Goal: Register for event/course

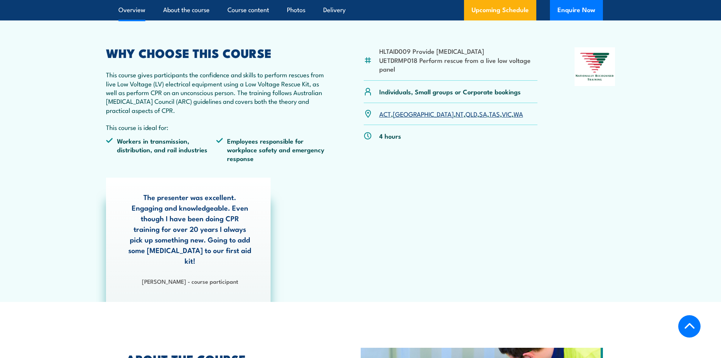
scroll to position [227, 0]
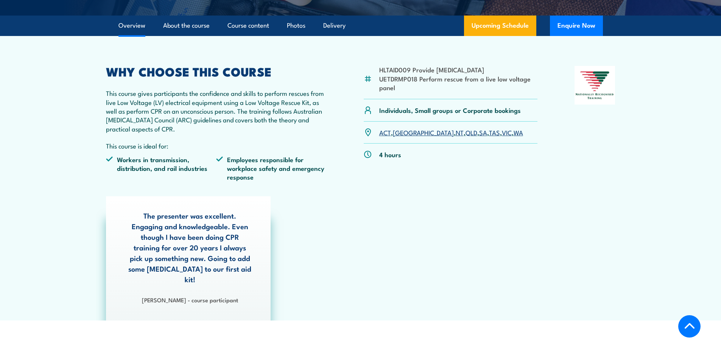
click at [502, 133] on link "VIC" at bounding box center [507, 132] width 10 height 9
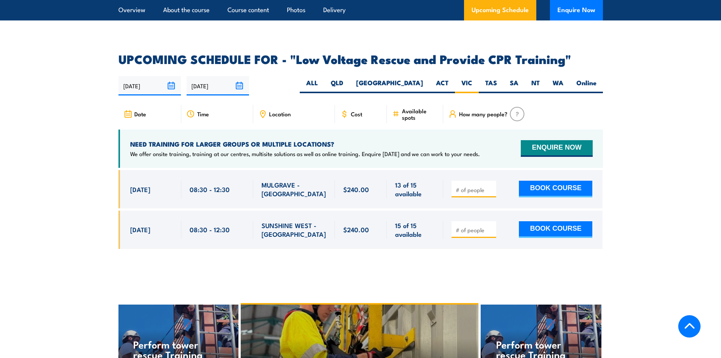
scroll to position [1287, 0]
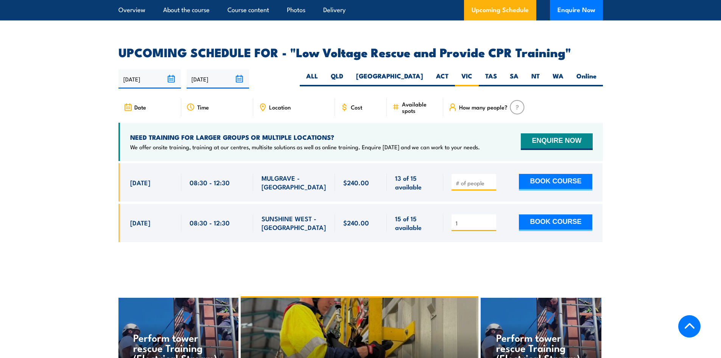
click at [491, 219] on input "1" at bounding box center [475, 223] width 38 height 8
type input "2"
click at [491, 219] on input "2" at bounding box center [475, 223] width 38 height 8
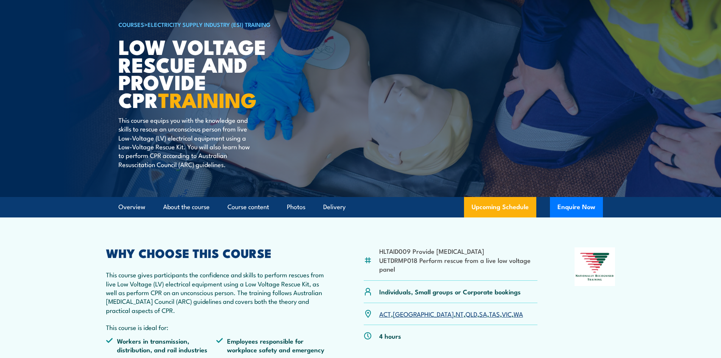
scroll to position [0, 0]
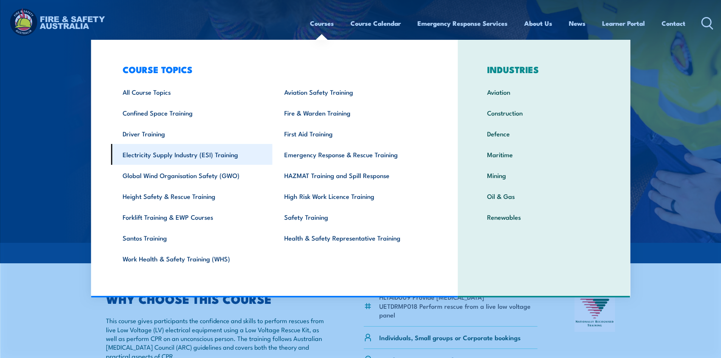
click at [206, 157] on link "Electricity Supply Industry (ESI) Training" at bounding box center [192, 154] width 162 height 21
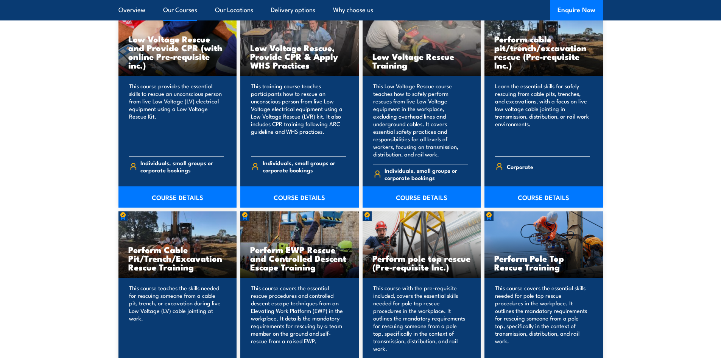
scroll to position [871, 0]
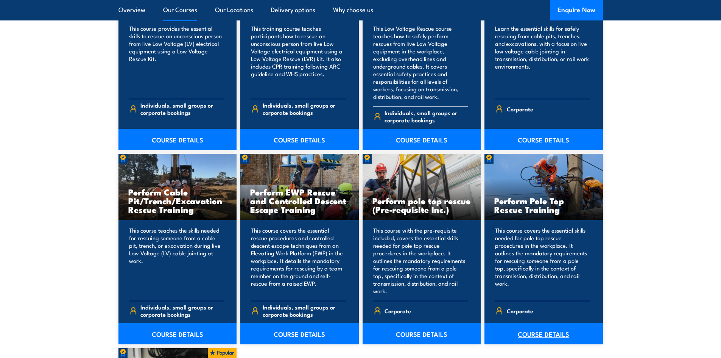
click at [549, 329] on link "COURSE DETAILS" at bounding box center [544, 333] width 118 height 21
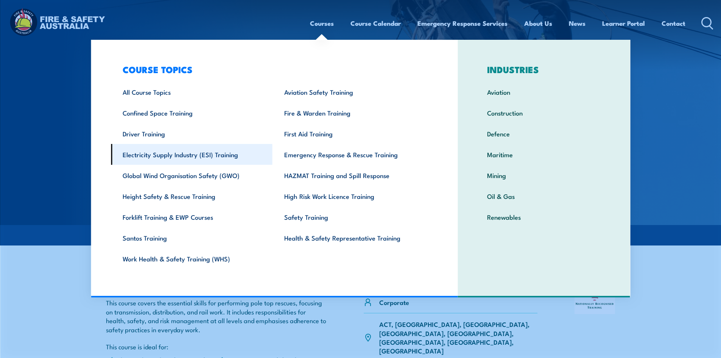
click at [163, 156] on link "Electricity Supply Industry (ESI) Training" at bounding box center [192, 154] width 162 height 21
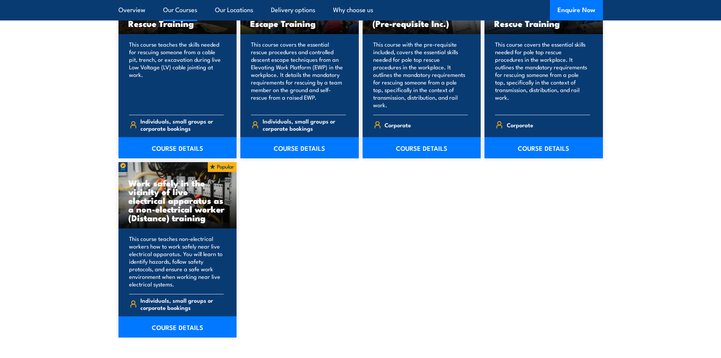
scroll to position [1098, 0]
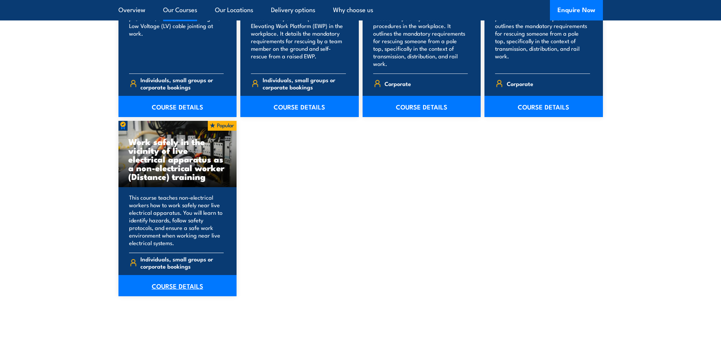
click at [192, 277] on link "COURSE DETAILS" at bounding box center [177, 285] width 118 height 21
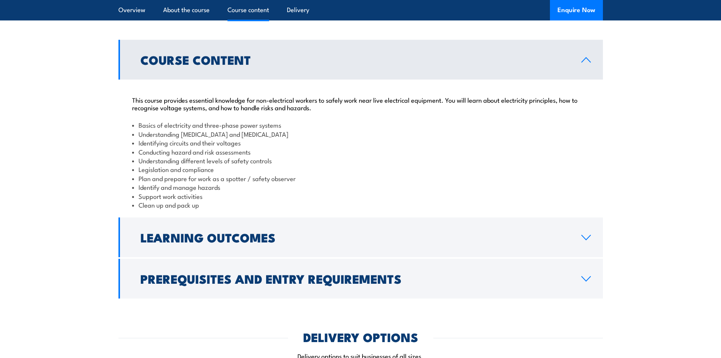
scroll to position [719, 0]
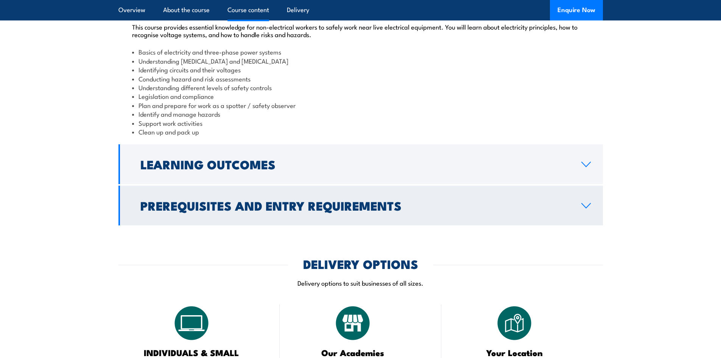
click at [590, 209] on icon at bounding box center [586, 206] width 10 height 6
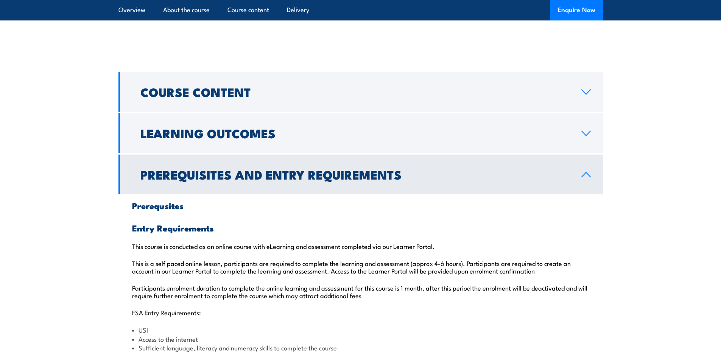
scroll to position [606, 0]
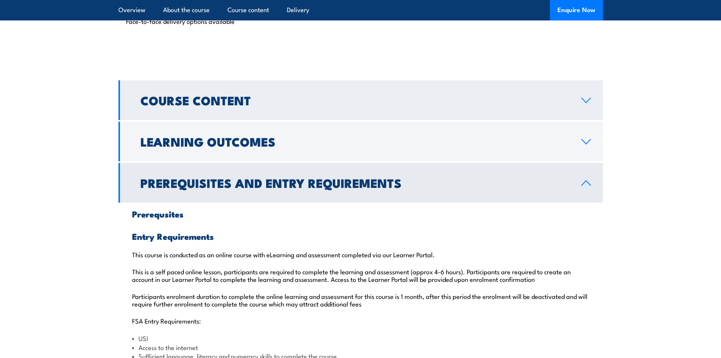
click at [595, 120] on link "Course Content" at bounding box center [360, 100] width 485 height 40
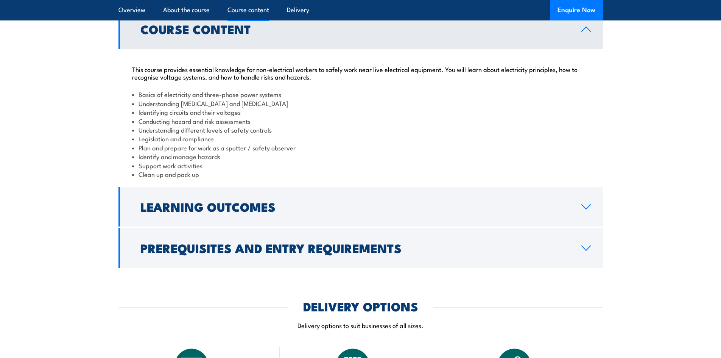
scroll to position [681, 0]
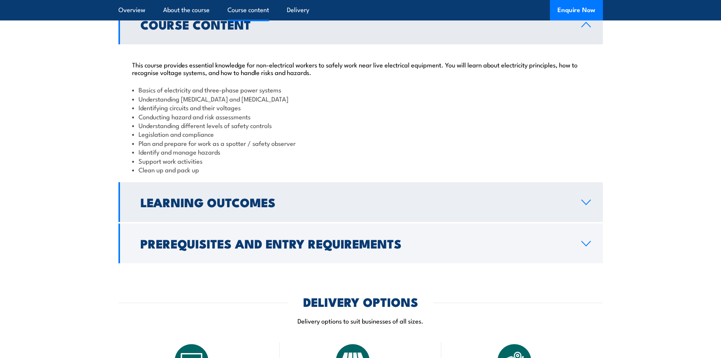
click at [584, 204] on icon at bounding box center [586, 202] width 9 height 5
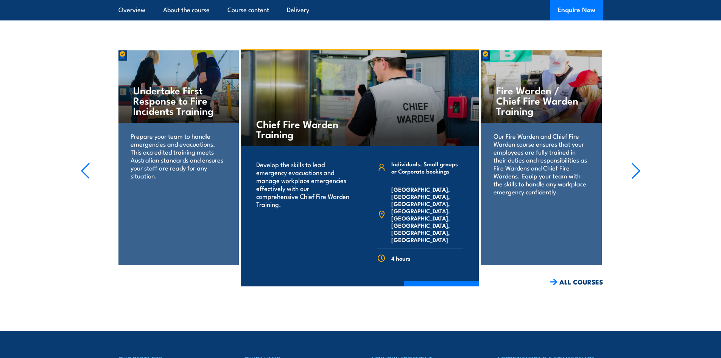
scroll to position [1136, 0]
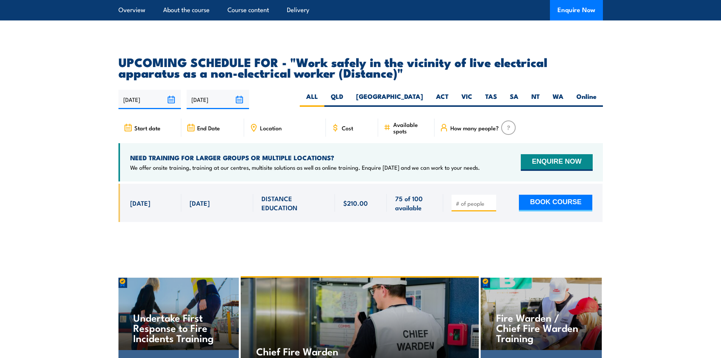
click at [468, 207] on input "number" at bounding box center [475, 204] width 38 height 8
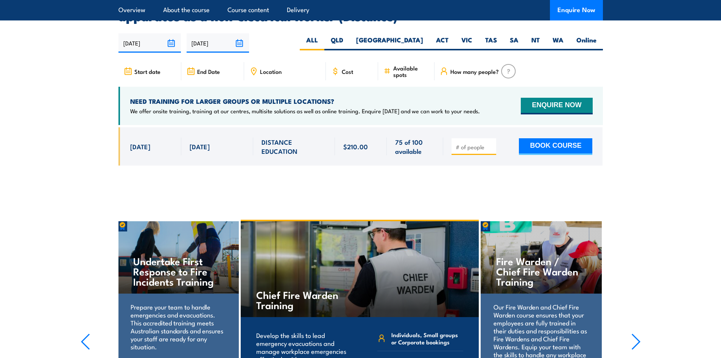
scroll to position [1174, 0]
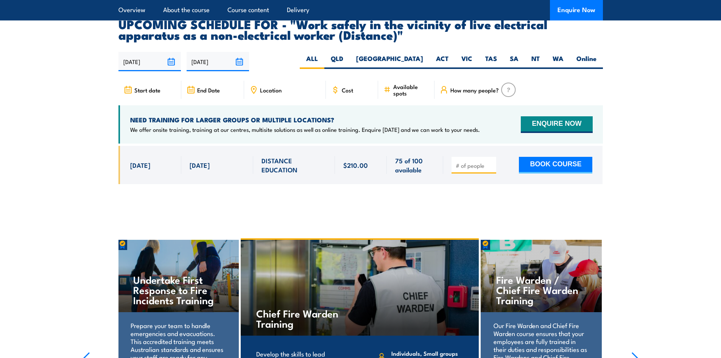
click at [484, 169] on input "number" at bounding box center [475, 166] width 38 height 8
type input "1"
click at [490, 168] on input "1" at bounding box center [475, 166] width 38 height 8
click at [563, 171] on button "BOOK COURSE" at bounding box center [555, 165] width 73 height 17
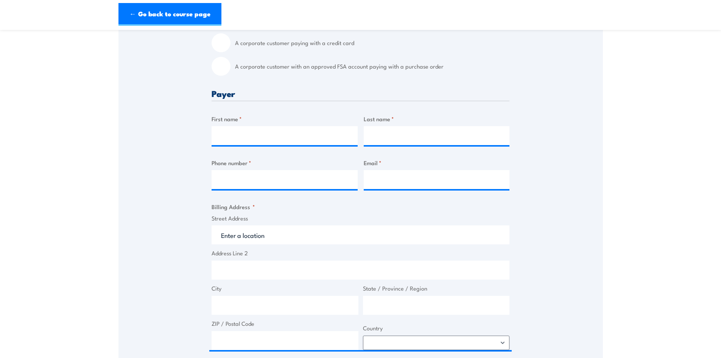
scroll to position [265, 0]
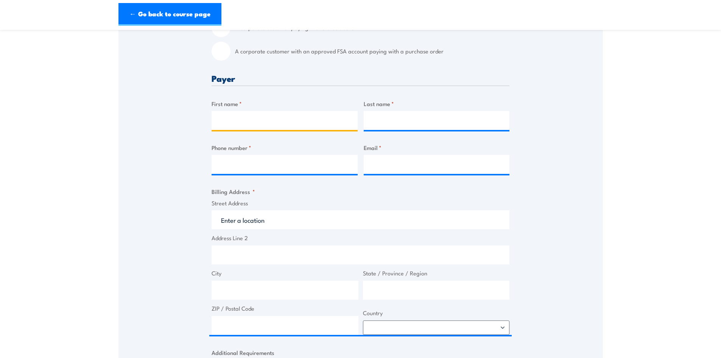
click at [278, 123] on input "First name *" at bounding box center [285, 120] width 146 height 19
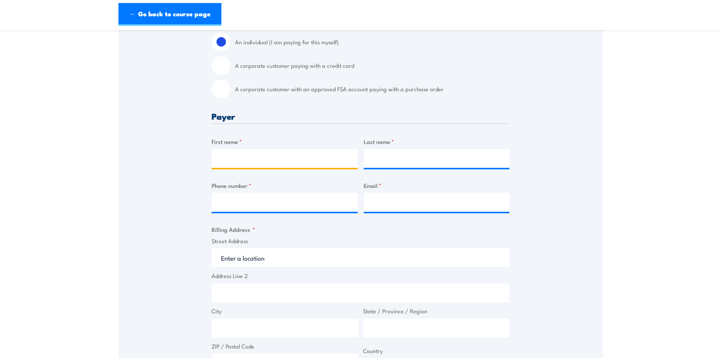
scroll to position [189, 0]
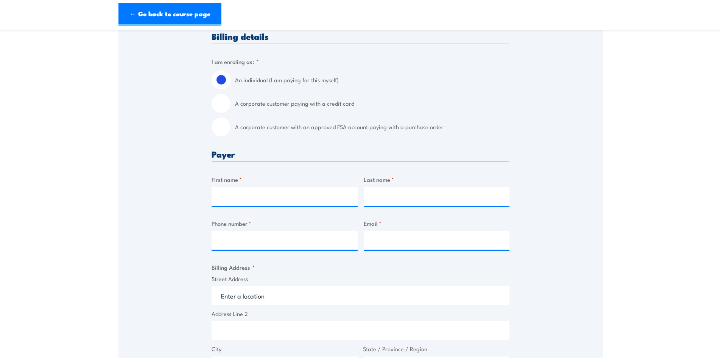
click at [218, 100] on input "A corporate customer paying with a credit card" at bounding box center [221, 103] width 19 height 19
radio input "true"
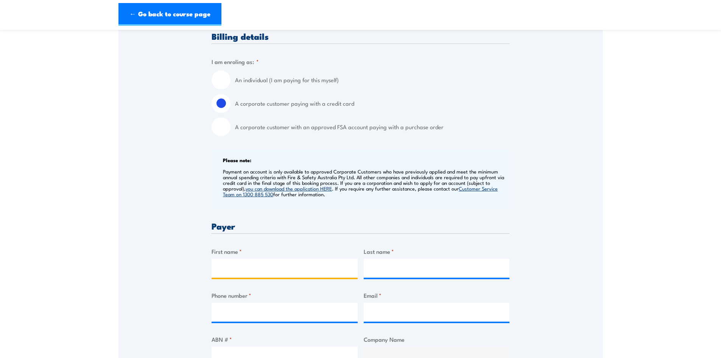
click at [323, 265] on input "First name *" at bounding box center [285, 268] width 146 height 19
type input "m"
type input "Mark"
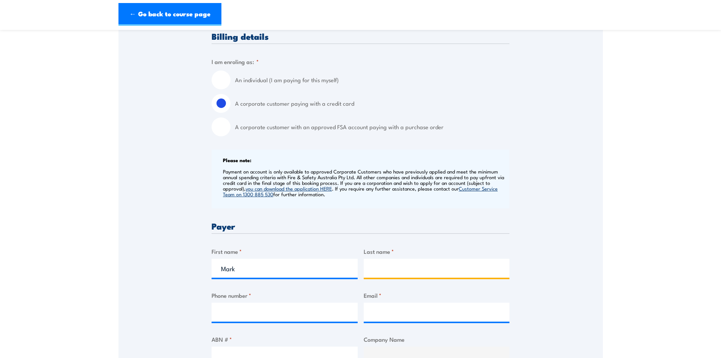
click at [382, 266] on input "Last name *" at bounding box center [437, 268] width 146 height 19
type input "Shedlock"
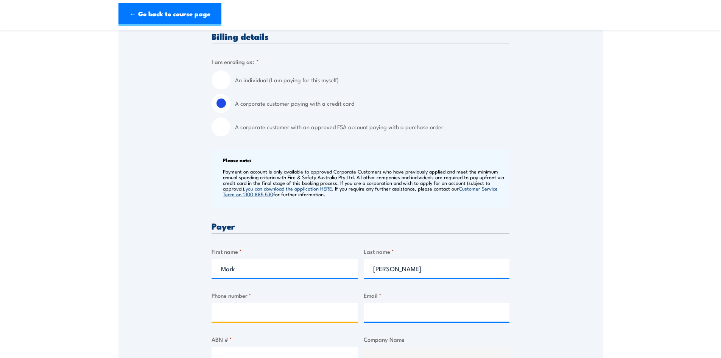
click at [298, 314] on input "Phone number *" at bounding box center [285, 311] width 146 height 19
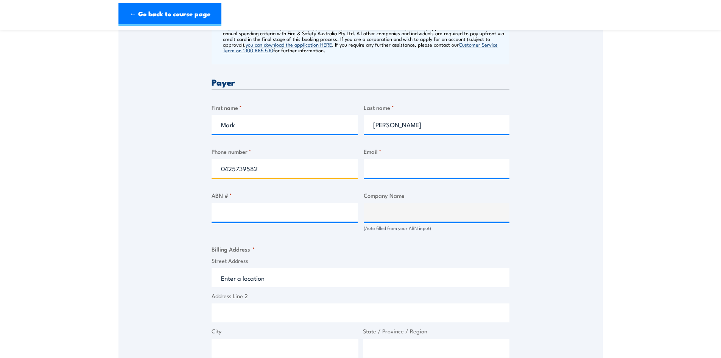
scroll to position [341, 0]
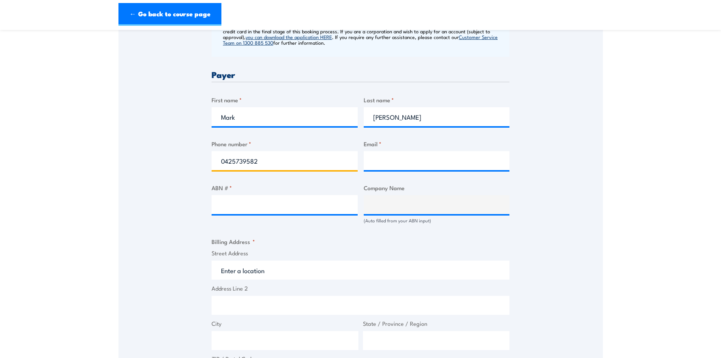
type input "0425739582"
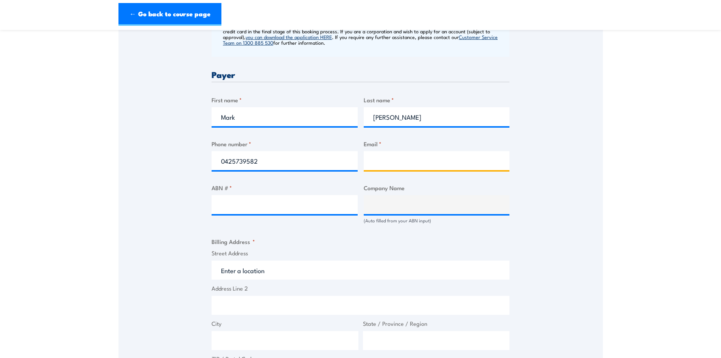
click at [388, 161] on input "Email *" at bounding box center [437, 160] width 146 height 19
type input "mark.shedlock@irontraining.com.au"
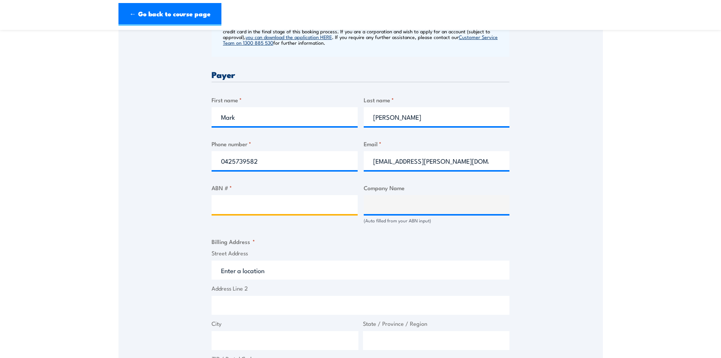
click at [301, 206] on input "ABN # *" at bounding box center [285, 204] width 146 height 19
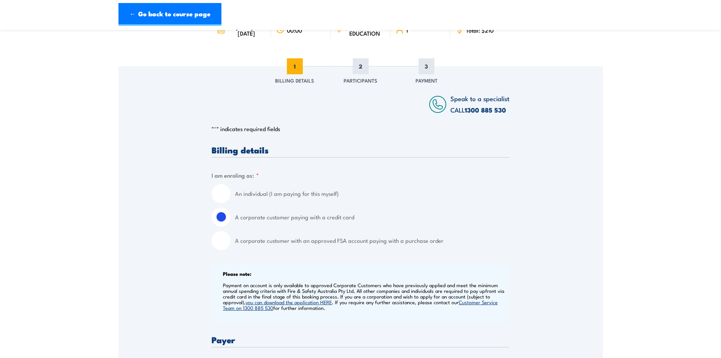
scroll to position [0, 0]
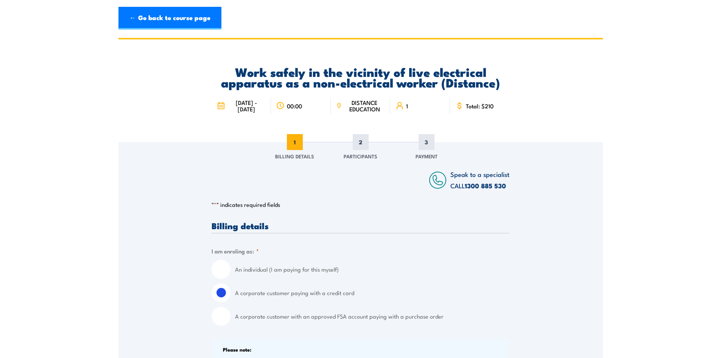
click at [220, 273] on input "An individual (I am paying for this myself)" at bounding box center [221, 269] width 19 height 19
radio input "true"
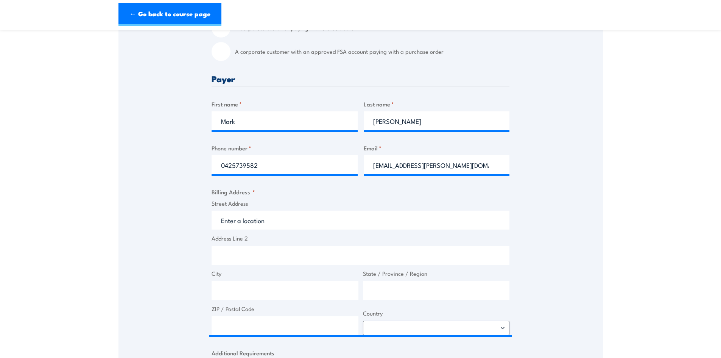
scroll to position [265, 0]
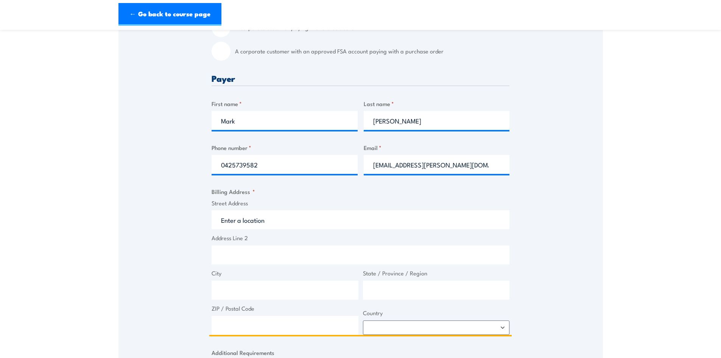
click at [271, 218] on input "Street Address" at bounding box center [361, 219] width 298 height 19
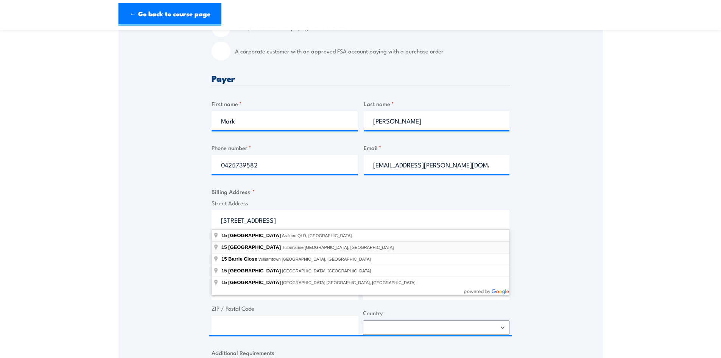
type input "15 Barrie Road, Tullamarine VIC, Australia"
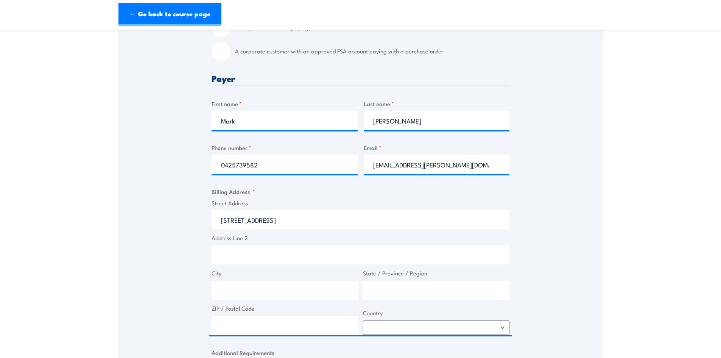
type input "15 Barrie Rd"
type input "Tullamarine"
type input "Victoria"
type input "3043"
select select "Australia"
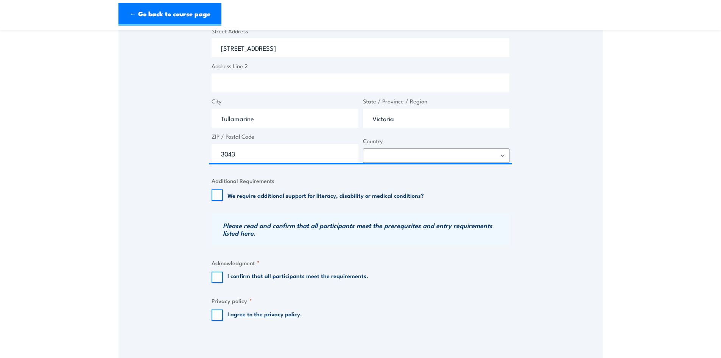
scroll to position [454, 0]
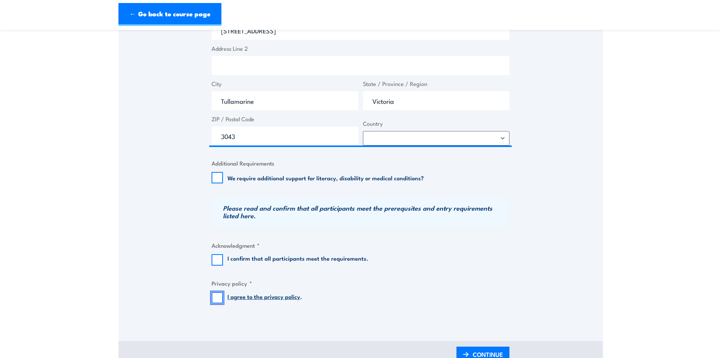
click at [219, 302] on input "I agree to the privacy policy ." at bounding box center [217, 297] width 11 height 11
checkbox input "true"
click at [213, 256] on input "I confirm that all participants meet the requirements." at bounding box center [217, 259] width 11 height 11
checkbox input "true"
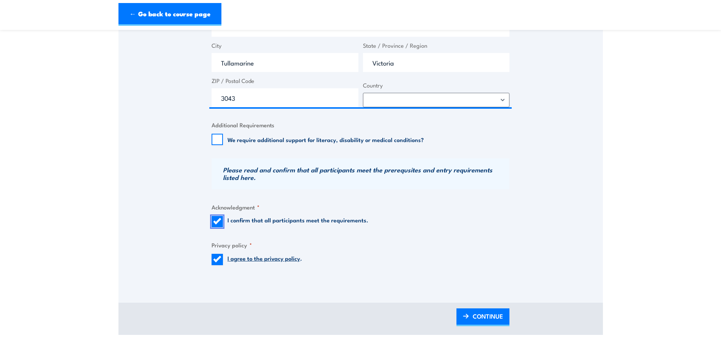
scroll to position [606, 0]
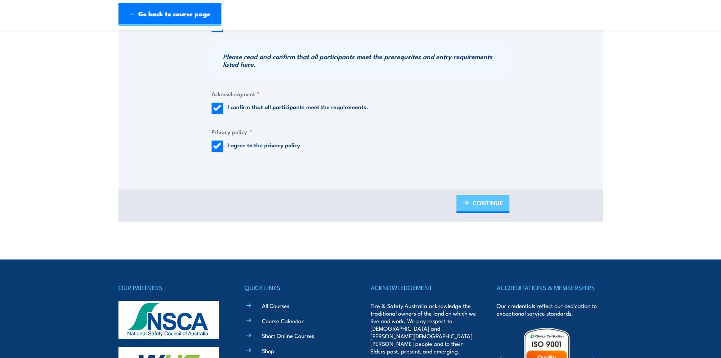
click at [486, 202] on span "CONTINUE" at bounding box center [488, 203] width 30 height 20
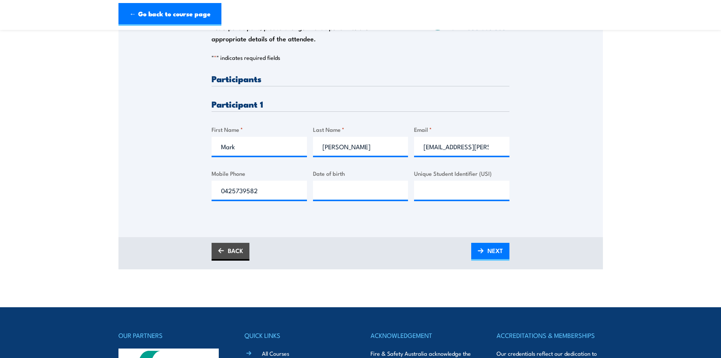
scroll to position [151, 0]
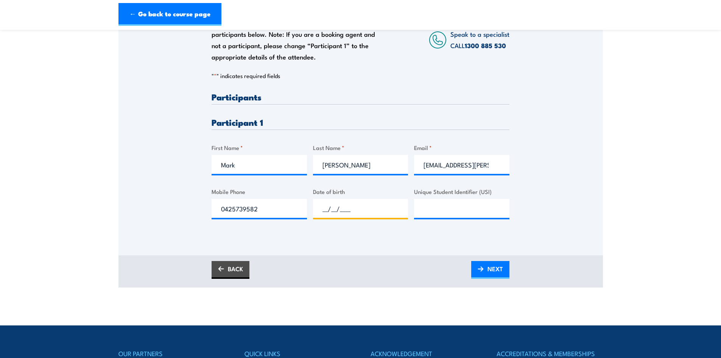
click at [329, 209] on input "__/__/____" at bounding box center [360, 208] width 95 height 19
type input "24/12/1976"
click at [423, 215] on input "Unique Student Identifier (USI)" at bounding box center [461, 208] width 95 height 19
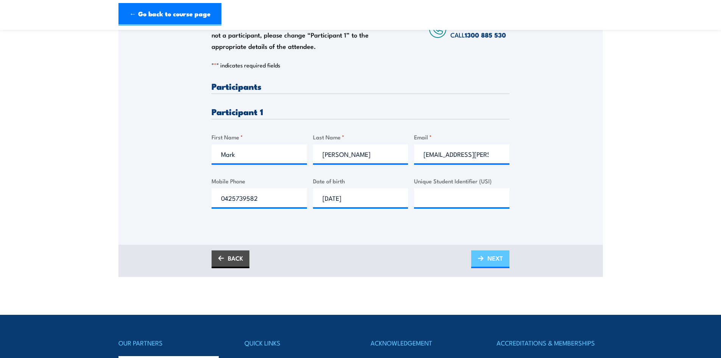
scroll to position [148, 0]
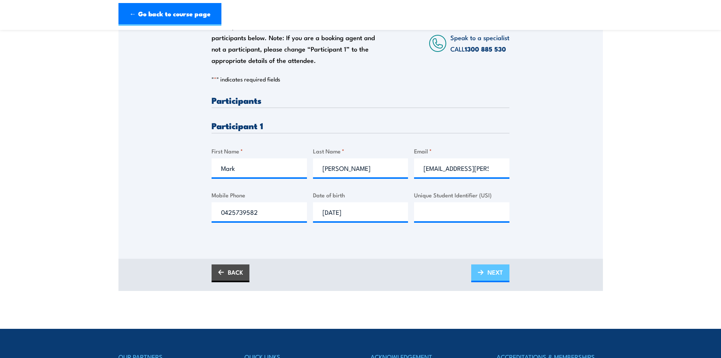
click at [482, 273] on img at bounding box center [481, 272] width 6 height 5
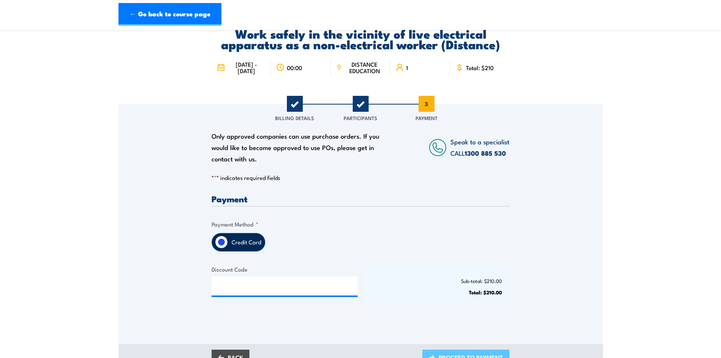
scroll to position [38, 0]
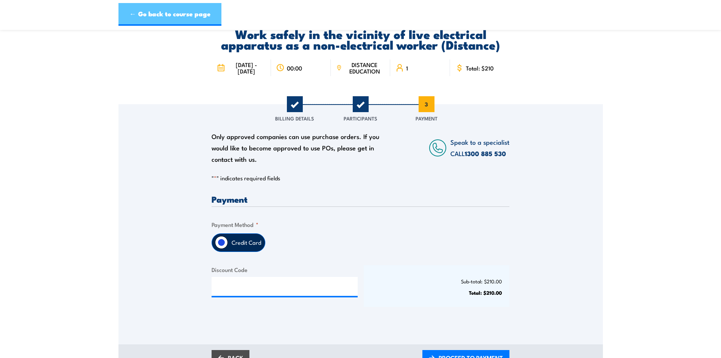
click at [154, 14] on link "← Go back to course page" at bounding box center [169, 14] width 103 height 23
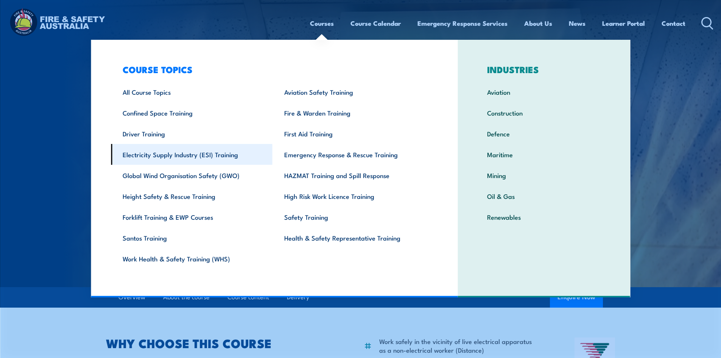
click at [170, 154] on link "Electricity Supply Industry (ESI) Training" at bounding box center [192, 154] width 162 height 21
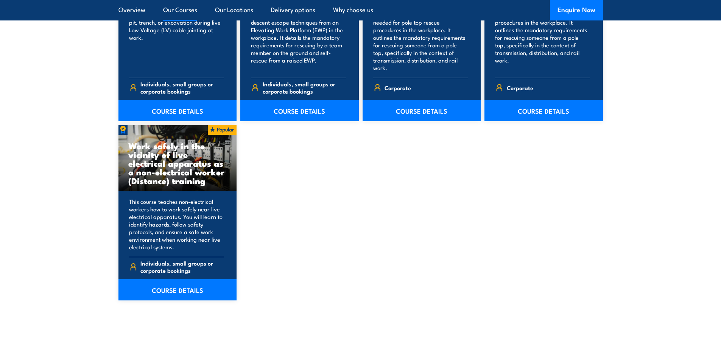
scroll to position [1098, 0]
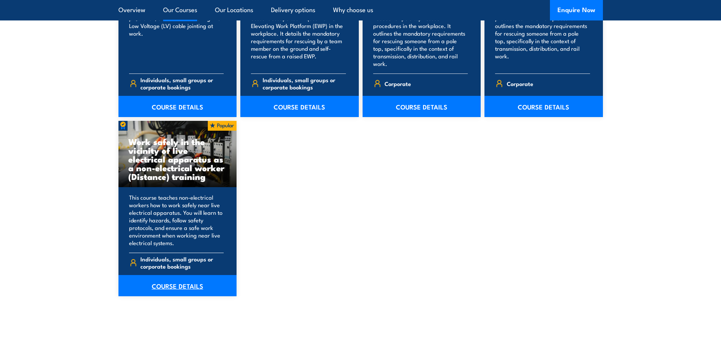
click at [176, 280] on link "COURSE DETAILS" at bounding box center [177, 285] width 118 height 21
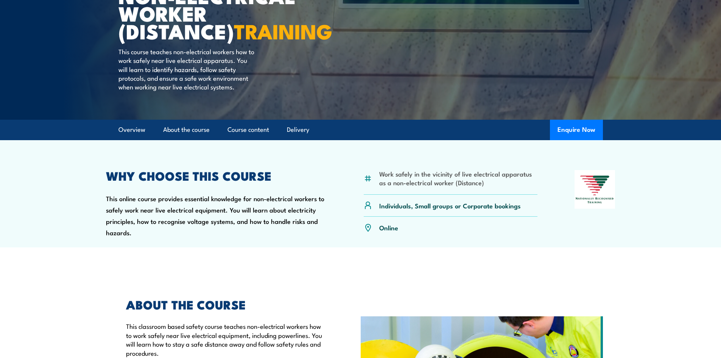
scroll to position [189, 0]
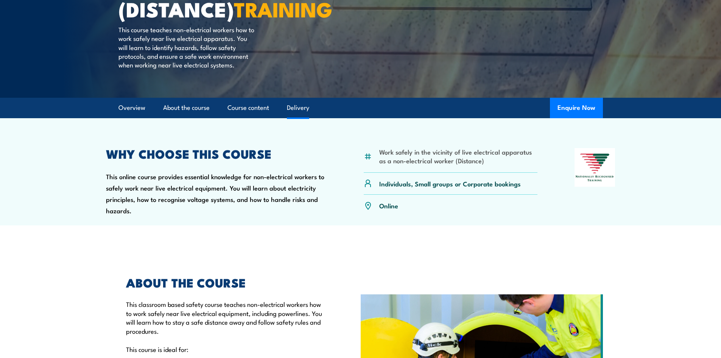
click at [299, 118] on link "Delivery" at bounding box center [298, 108] width 22 height 20
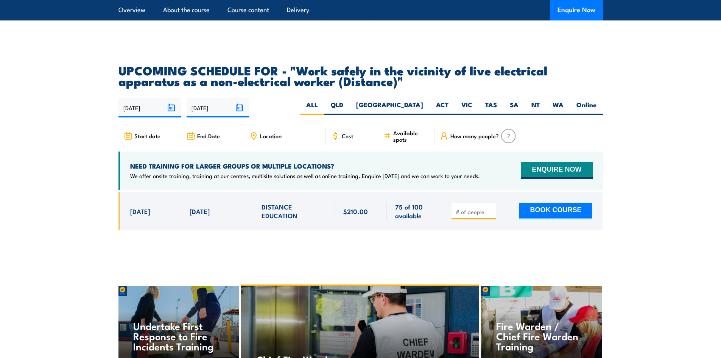
scroll to position [1213, 0]
